Goal: Information Seeking & Learning: Learn about a topic

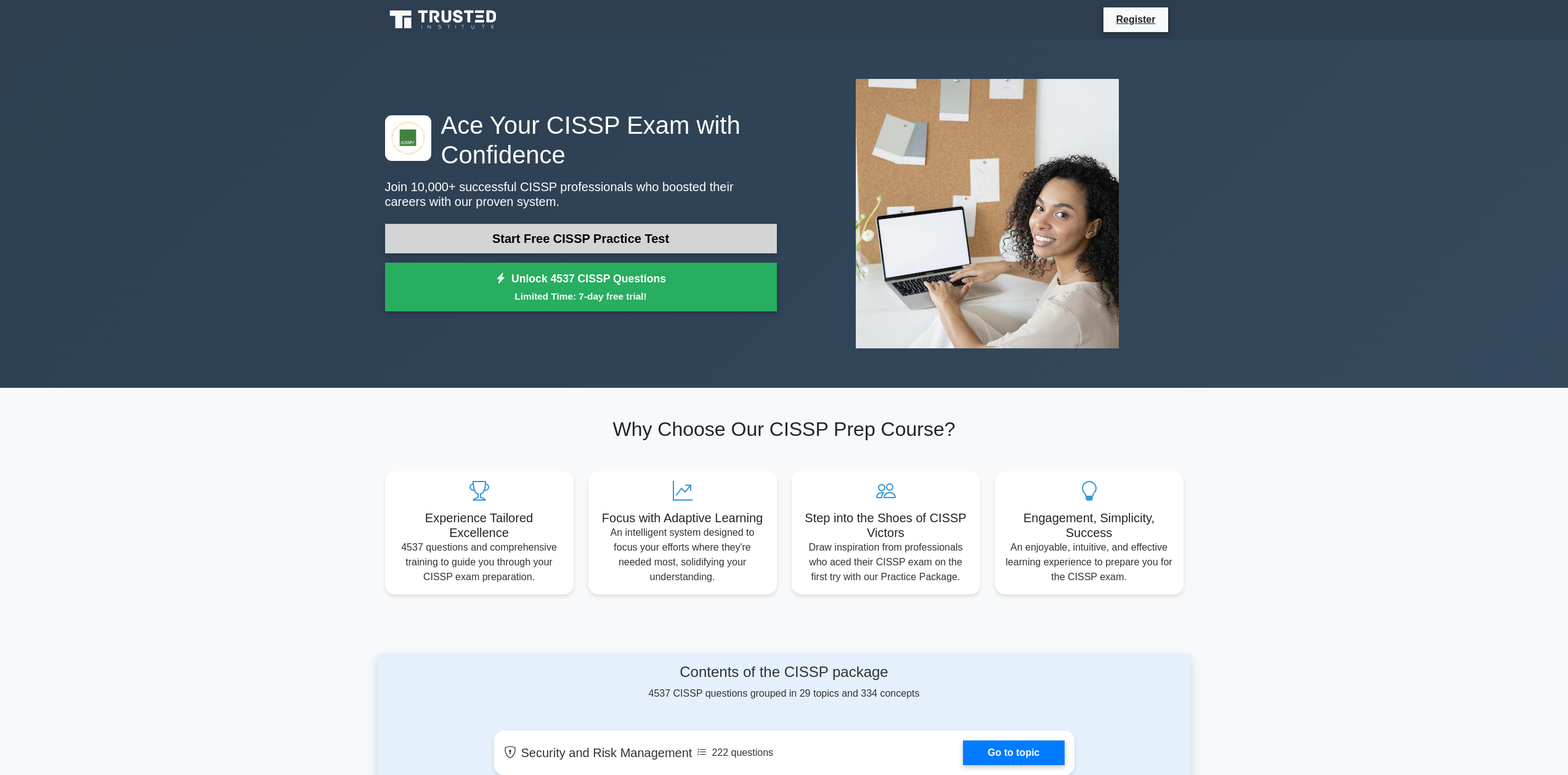
click at [621, 231] on link "Start Free CISSP Practice Test" at bounding box center [581, 238] width 392 height 30
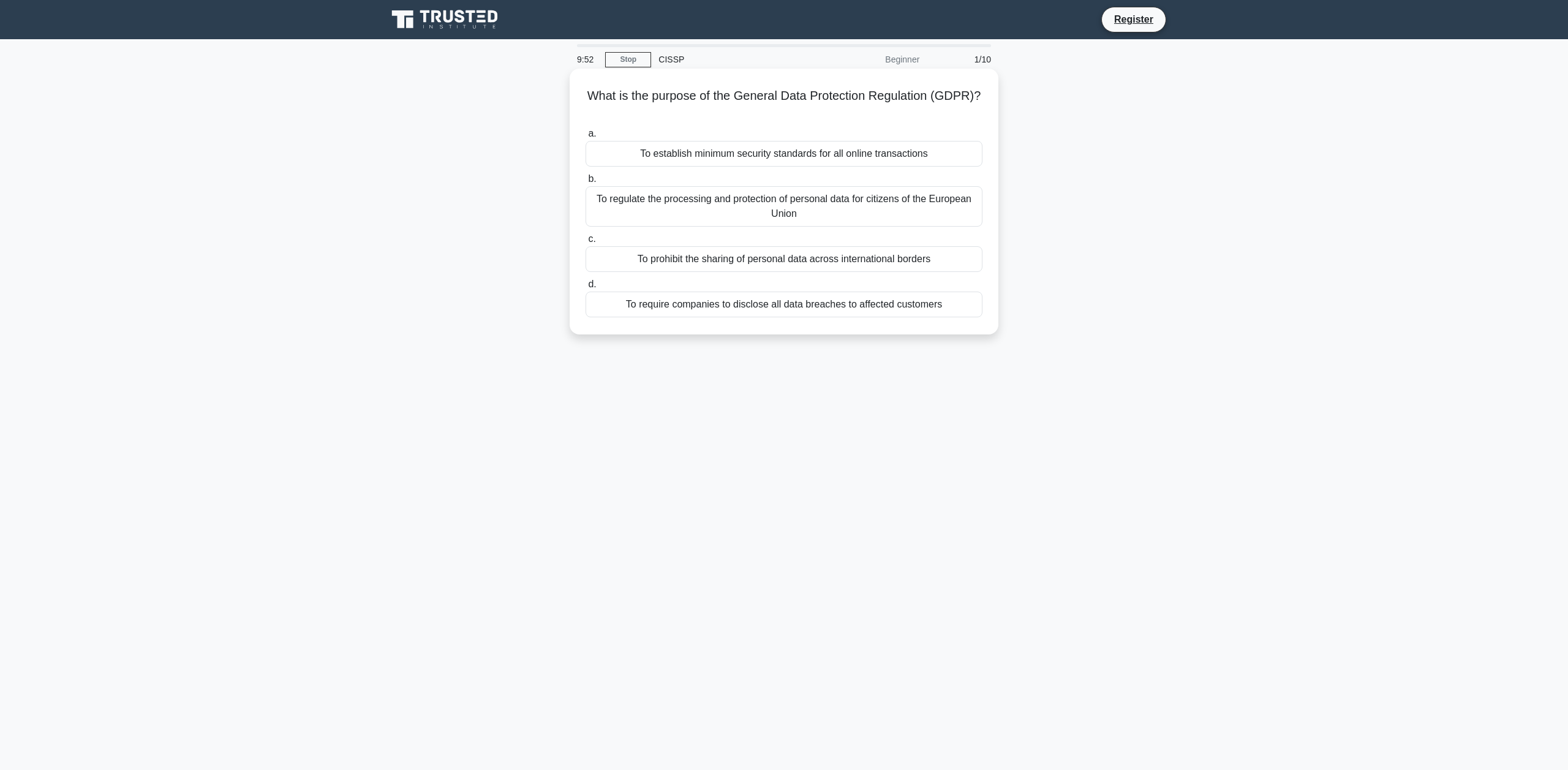
click at [717, 204] on div "To regulate the processing and protection of personal data for citizens of the …" at bounding box center [784, 205] width 396 height 40
click at [586, 183] on input "b. To regulate the processing and protection of personal data for citizens of t…" at bounding box center [586, 179] width 0 height 8
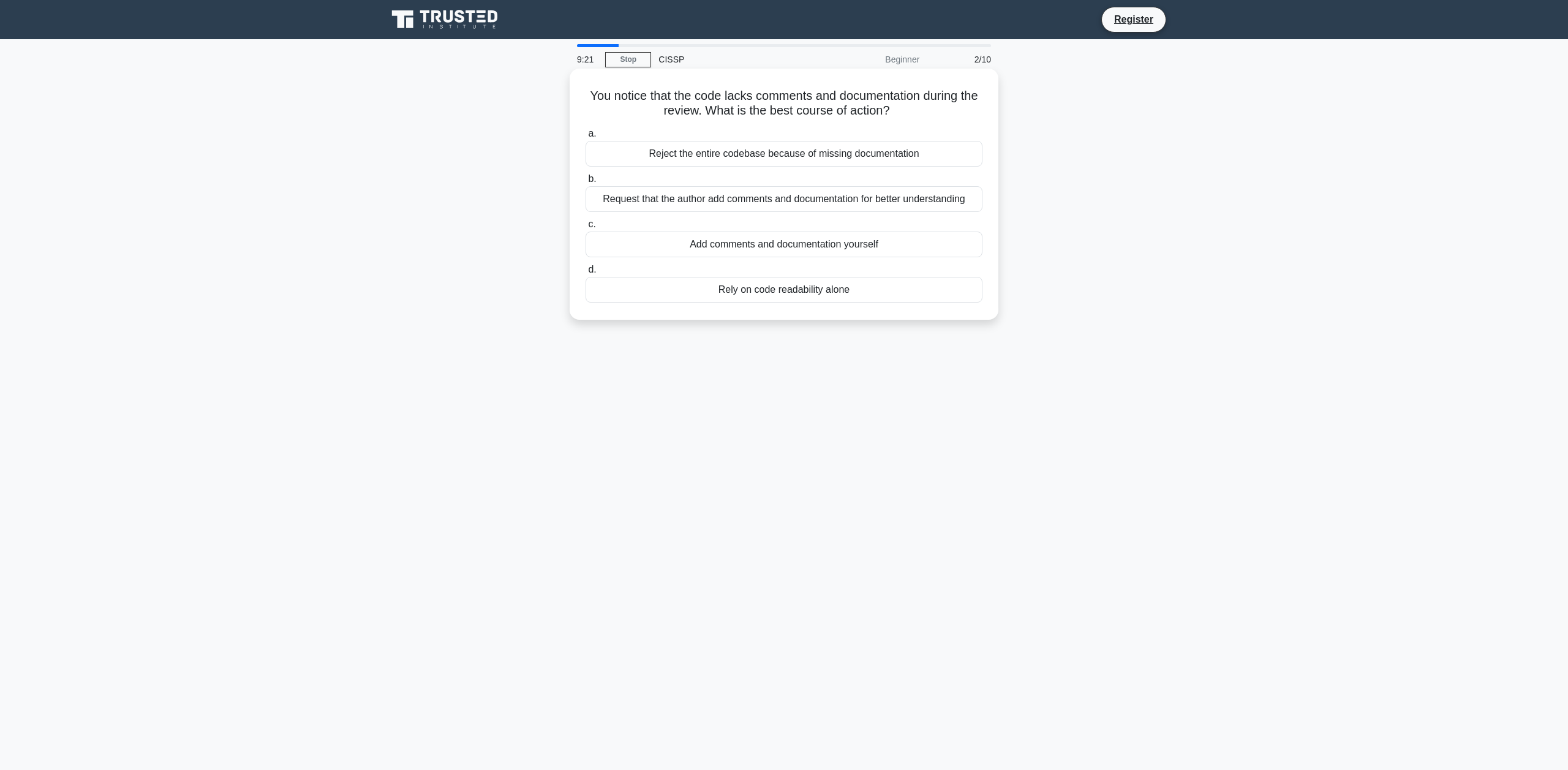
click at [748, 200] on div "Request that the author add comments and documentation for better understanding" at bounding box center [784, 198] width 396 height 26
click at [586, 183] on input "b. Request that the author add comments and documentation for better understand…" at bounding box center [586, 179] width 0 height 8
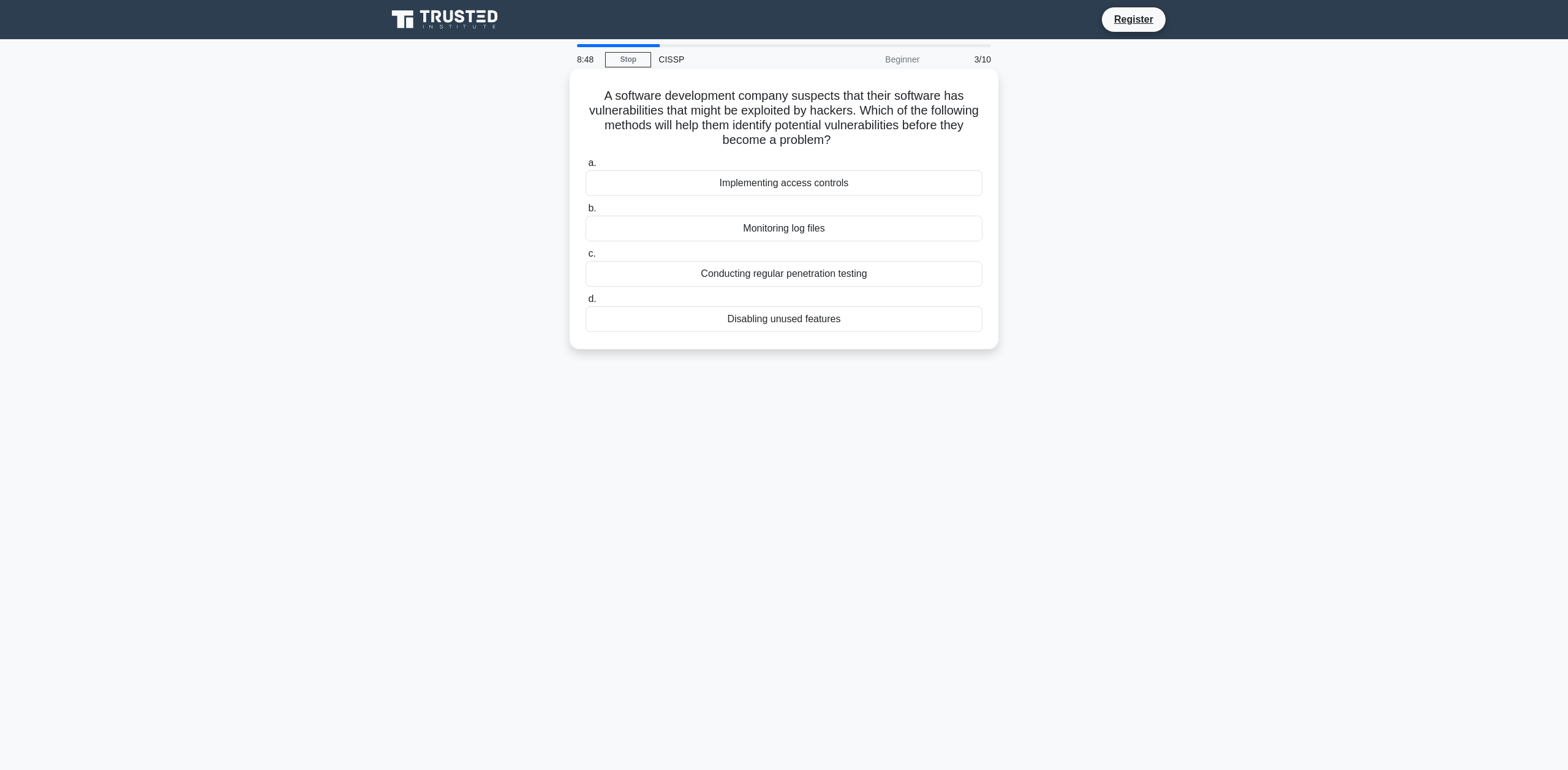
click at [773, 278] on div "Conducting regular penetration testing" at bounding box center [784, 274] width 396 height 26
click at [586, 258] on input "c. Conducting regular penetration testing" at bounding box center [586, 253] width 0 height 8
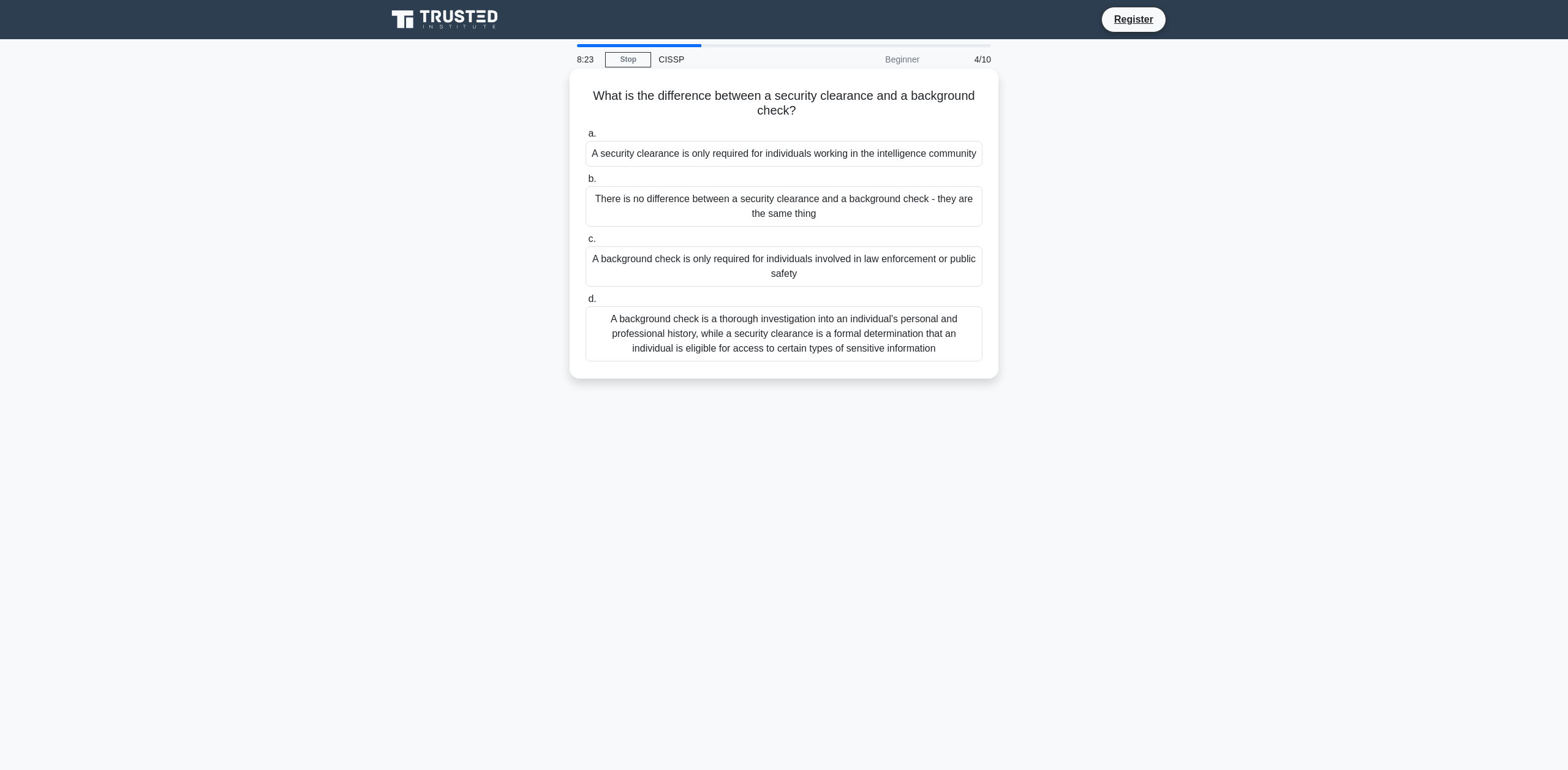
click at [789, 341] on div "A background check is a thorough investigation into an individual's personal an…" at bounding box center [784, 333] width 396 height 55
click at [586, 303] on input "d. A background check is a thorough investigation into an individual's personal…" at bounding box center [586, 299] width 0 height 8
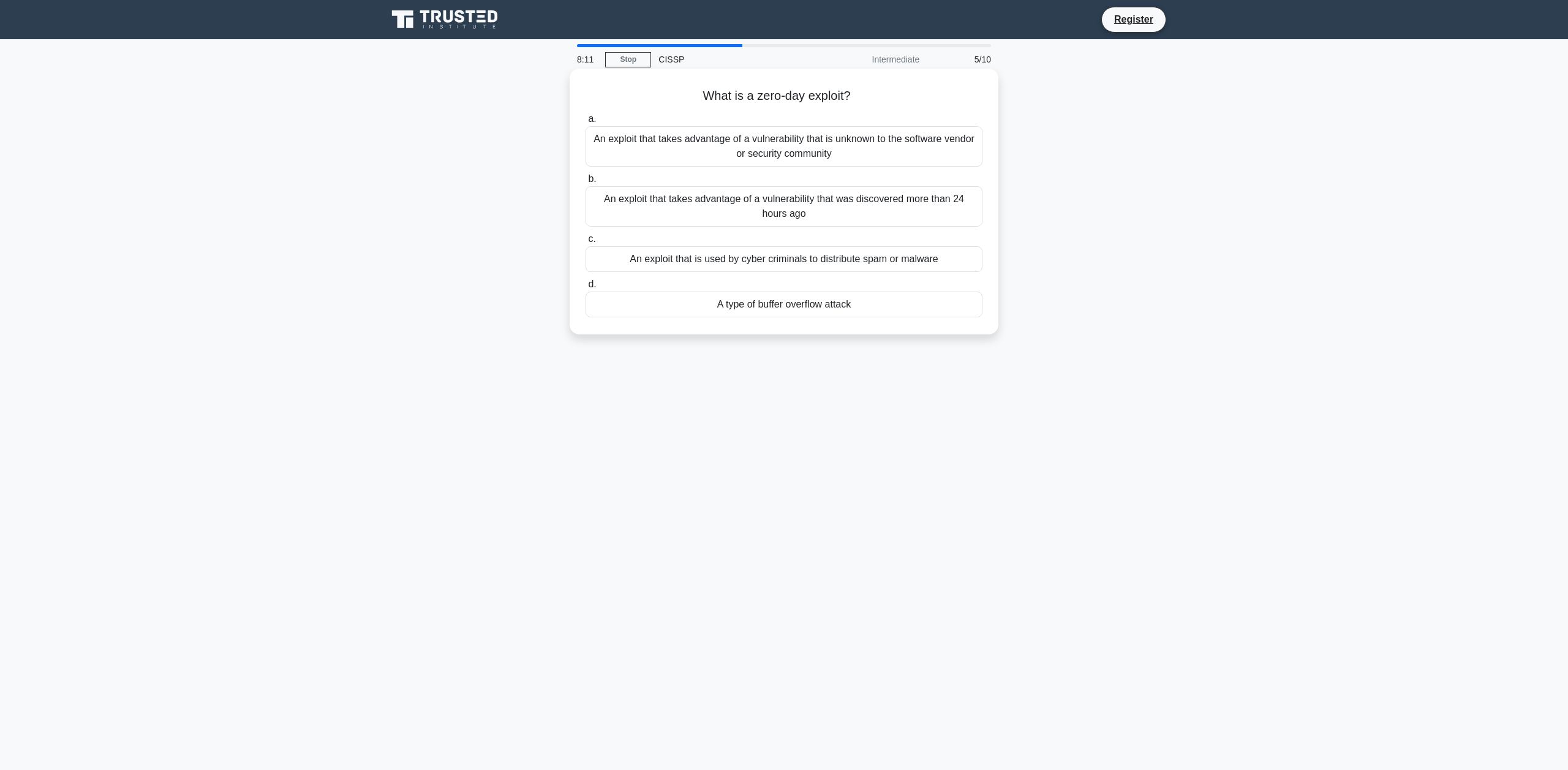
click at [791, 150] on div "An exploit that takes advantage of a vulnerability that is unknown to the softw…" at bounding box center [784, 146] width 396 height 40
click at [586, 123] on input "a. An exploit that takes advantage of a vulnerability that is unknown to the so…" at bounding box center [586, 119] width 0 height 8
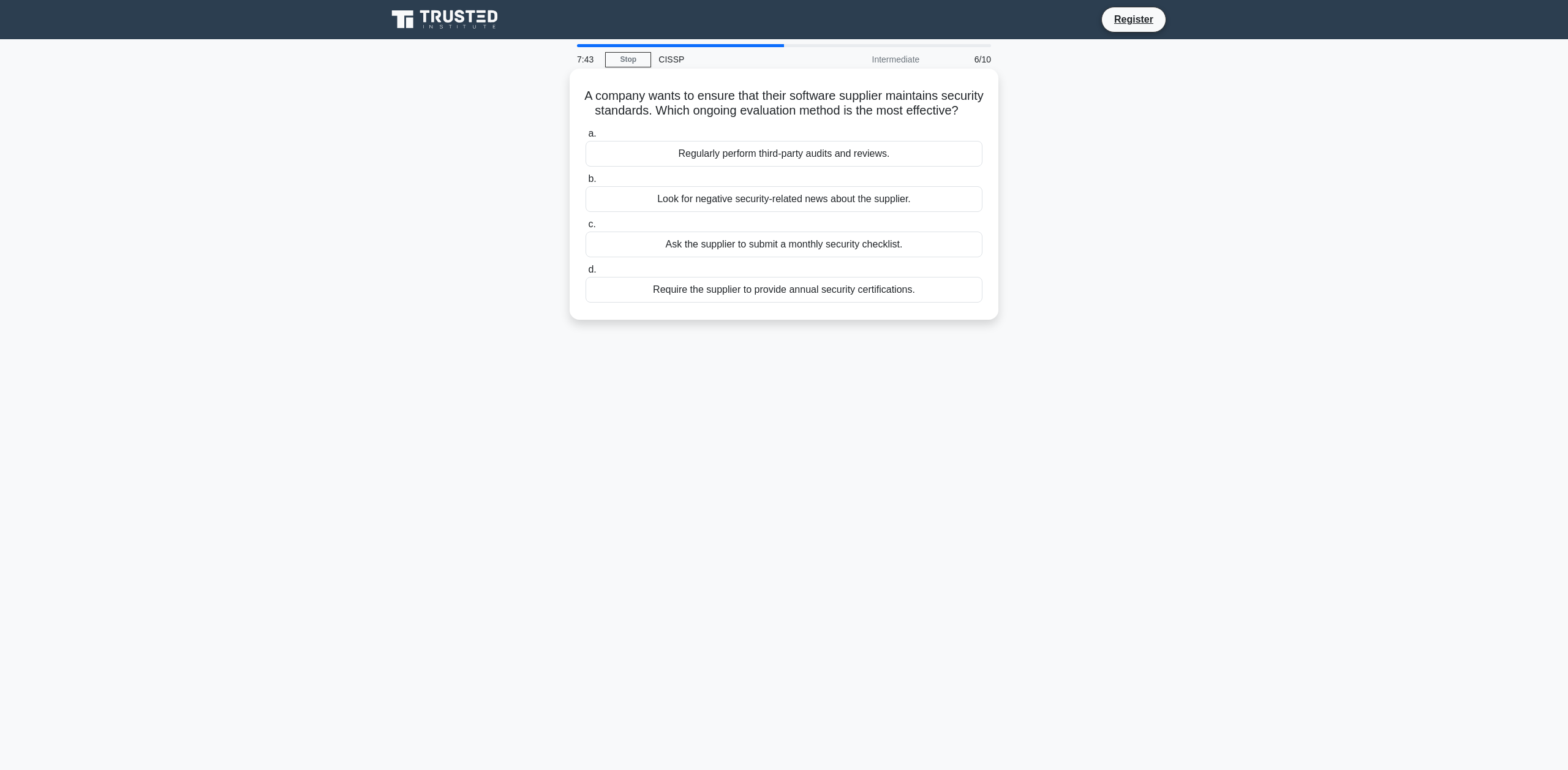
click at [785, 166] on div "Regularly perform third-party audits and reviews." at bounding box center [784, 153] width 396 height 26
click at [586, 138] on input "a. Regularly perform third-party audits and reviews." at bounding box center [586, 133] width 0 height 8
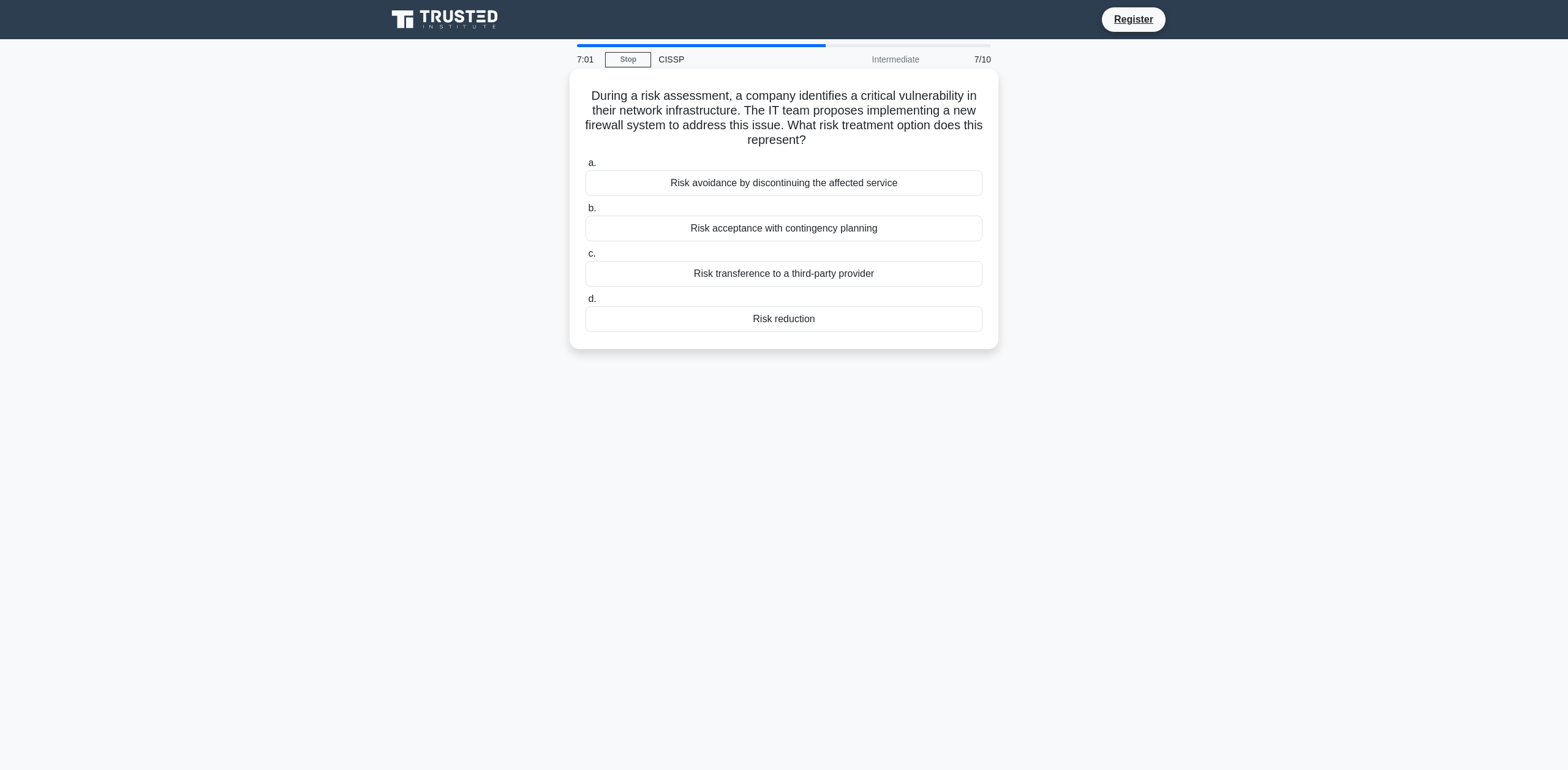
click at [768, 318] on div "Risk reduction" at bounding box center [784, 318] width 396 height 26
click at [586, 303] on input "d. Risk reduction" at bounding box center [586, 299] width 0 height 8
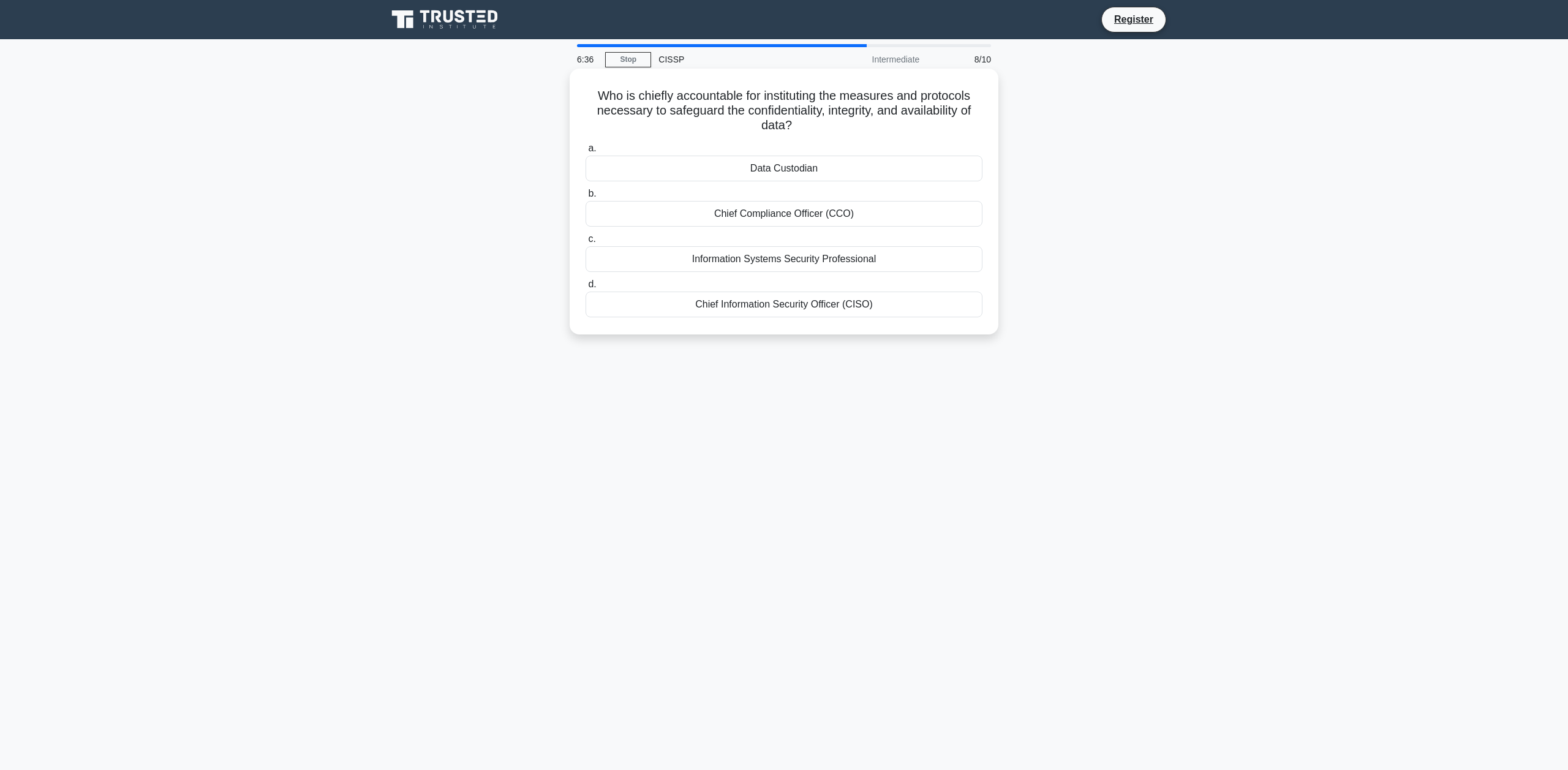
click at [796, 306] on div "Chief Information Security Officer (CISO)" at bounding box center [784, 304] width 396 height 26
click at [586, 289] on input "d. Chief Information Security Officer (CISO)" at bounding box center [586, 285] width 0 height 8
click at [775, 171] on div "Verify the legitimacy of the report" at bounding box center [784, 168] width 396 height 26
click at [586, 153] on input "a. Verify the legitimacy of the report" at bounding box center [586, 148] width 0 height 8
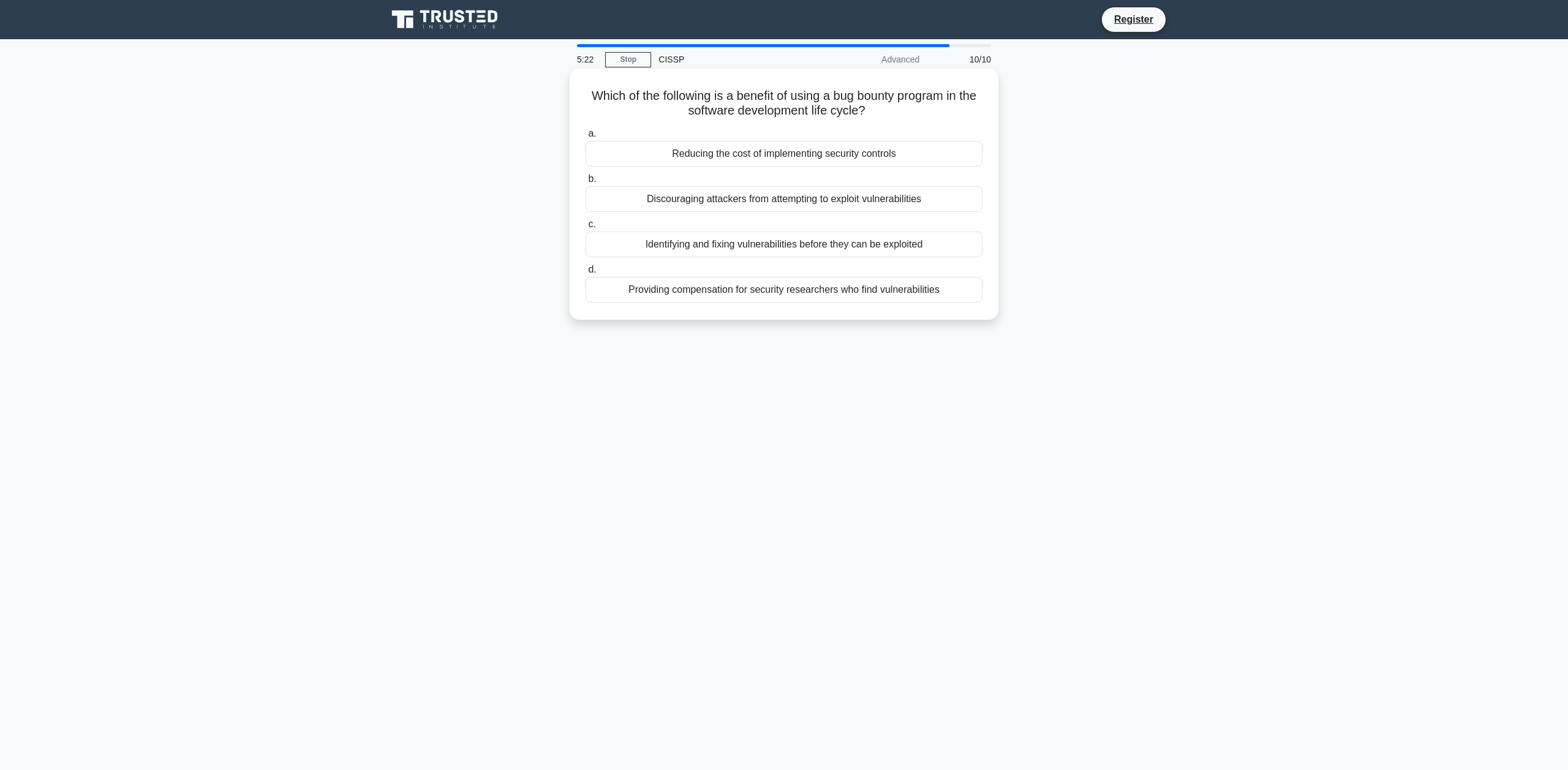
click at [752, 247] on div "Identifying and fixing vulnerabilities before they can be exploited" at bounding box center [784, 244] width 396 height 26
click at [586, 229] on input "c. Identifying and fixing vulnerabilities before they can be exploited" at bounding box center [586, 224] width 0 height 8
